Goal: Navigation & Orientation: Find specific page/section

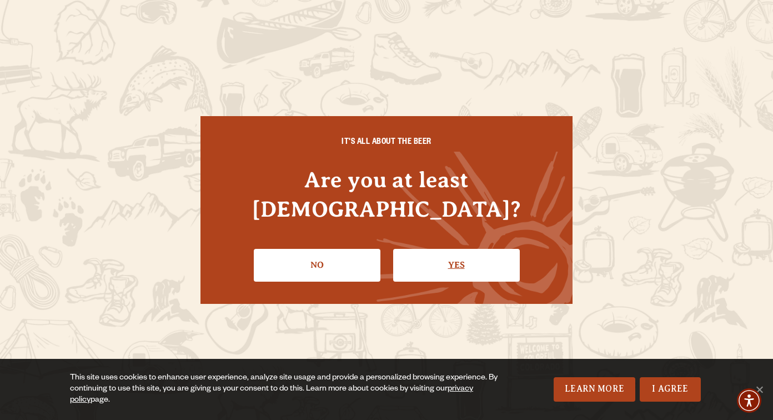
click at [449, 257] on link "Yes" at bounding box center [456, 265] width 127 height 32
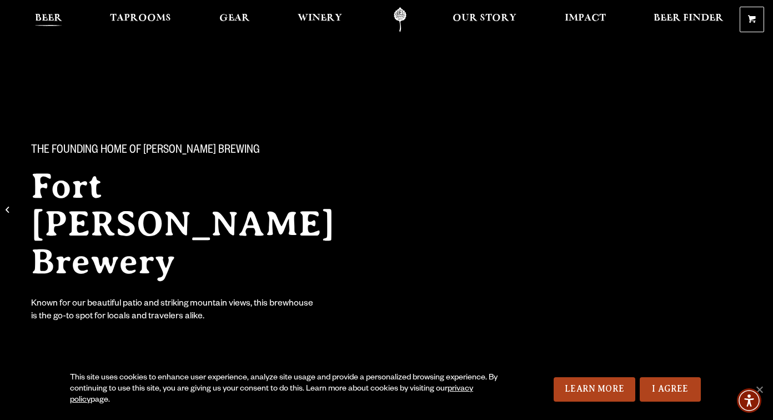
click at [59, 15] on span "Beer" at bounding box center [48, 18] width 27 height 9
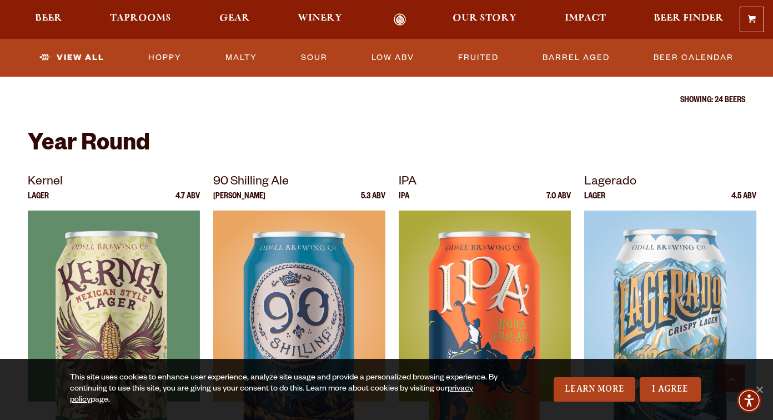
scroll to position [393, 0]
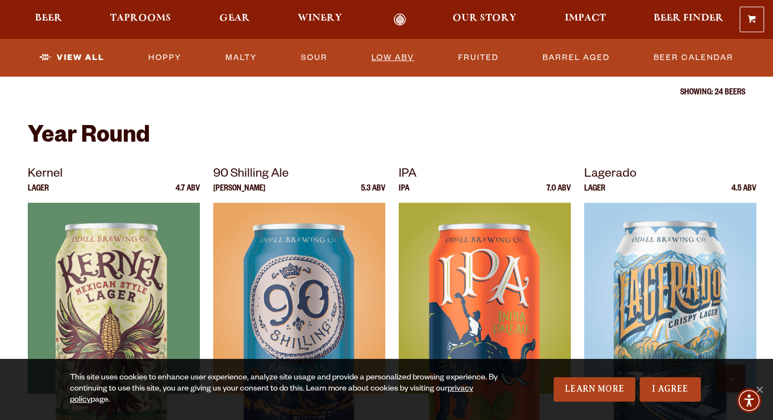
click at [406, 56] on link "Low ABV" at bounding box center [393, 58] width 52 height 26
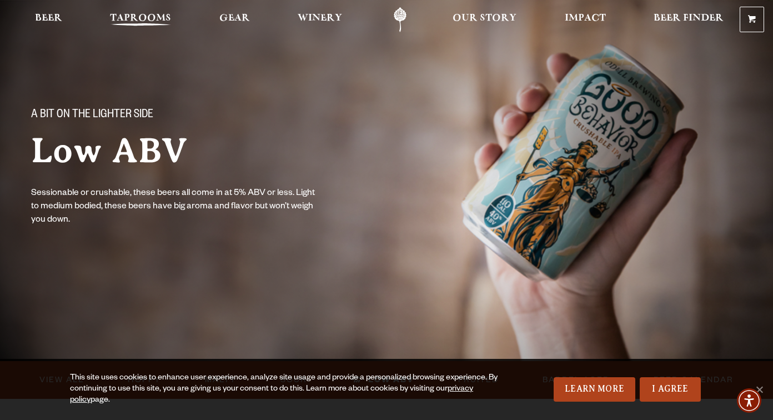
click at [132, 19] on span "Taprooms" at bounding box center [140, 18] width 61 height 9
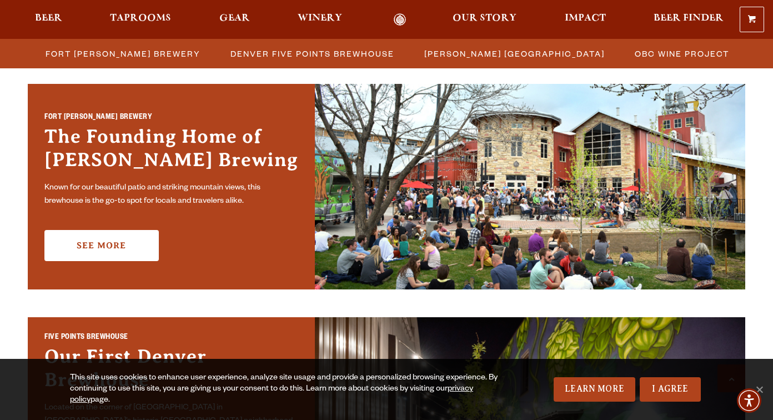
scroll to position [323, 0]
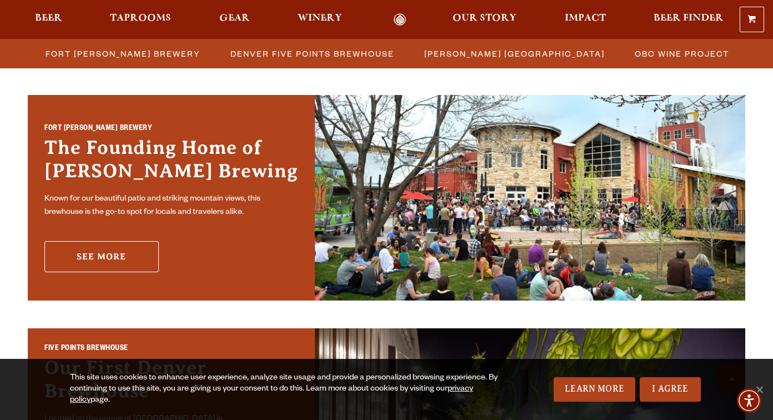
click at [123, 245] on link "See More" at bounding box center [101, 256] width 114 height 31
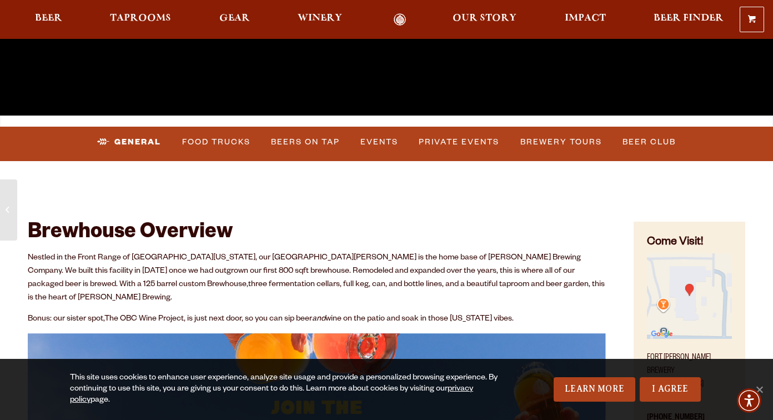
scroll to position [363, 0]
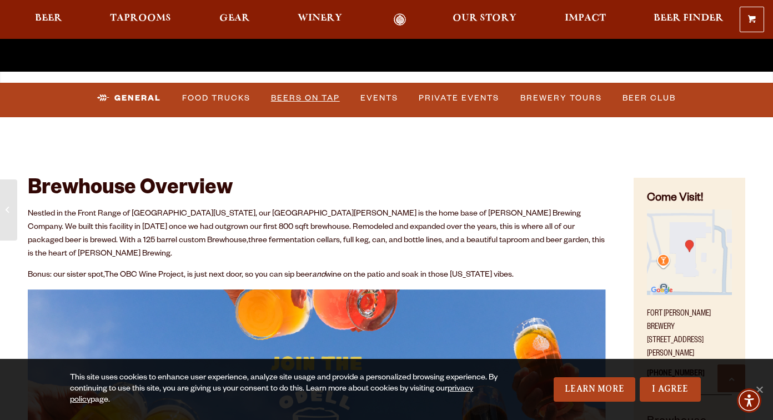
click at [293, 99] on link "Beers on Tap" at bounding box center [306, 99] width 78 height 26
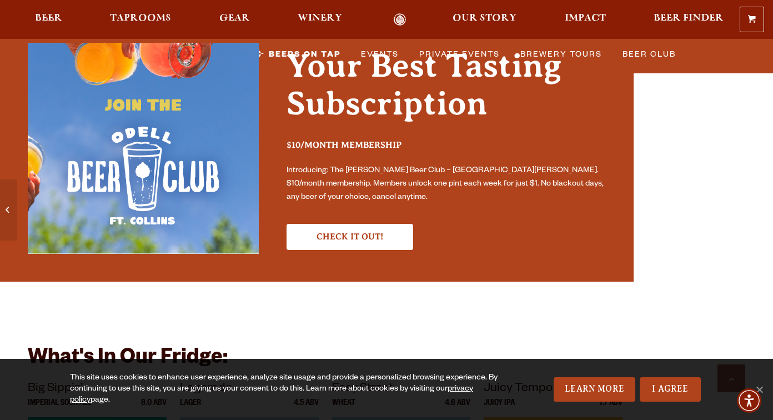
scroll to position [3677, 0]
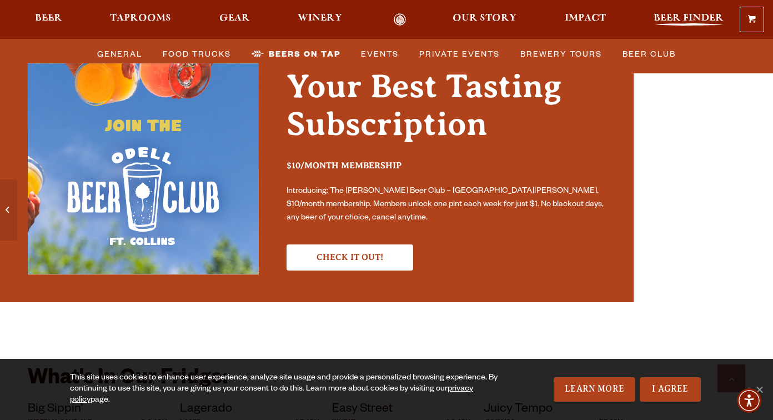
click at [686, 18] on span "Beer Finder" at bounding box center [689, 18] width 70 height 9
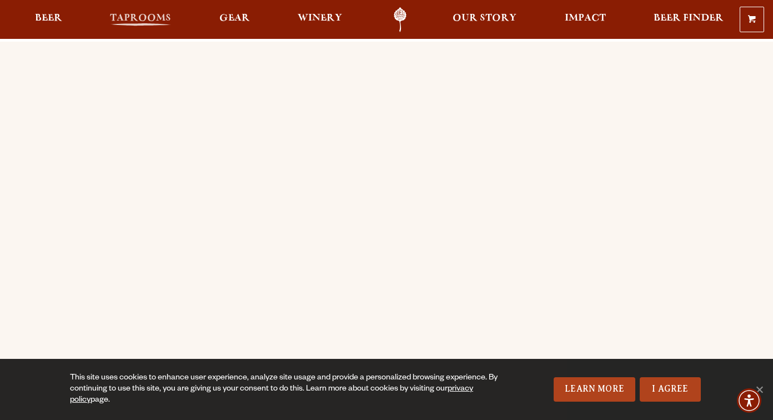
click at [153, 13] on link "Taprooms" at bounding box center [141, 19] width 76 height 25
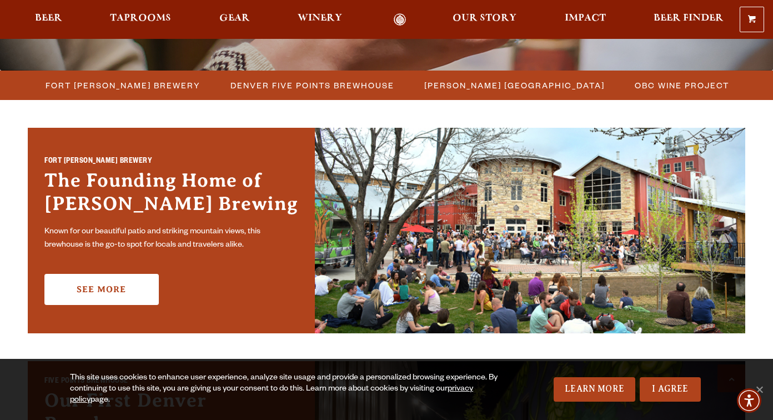
scroll to position [289, 0]
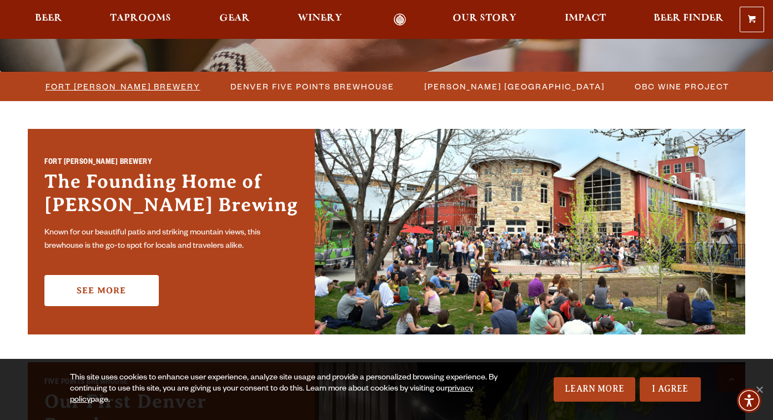
click at [159, 81] on span "Fort [PERSON_NAME] Brewery" at bounding box center [123, 86] width 155 height 16
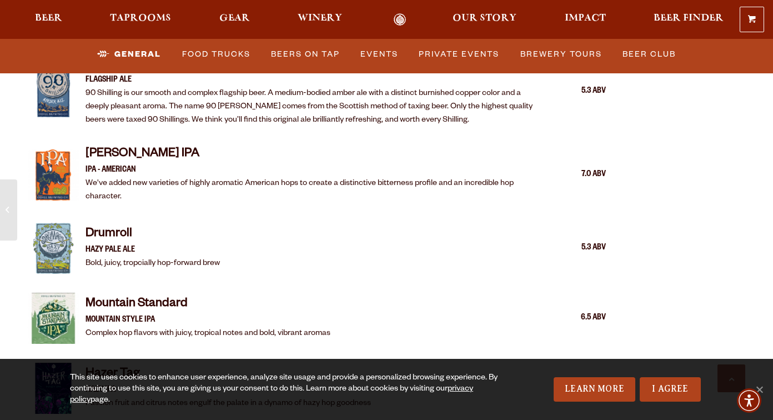
scroll to position [1407, 0]
